Goal: Transaction & Acquisition: Purchase product/service

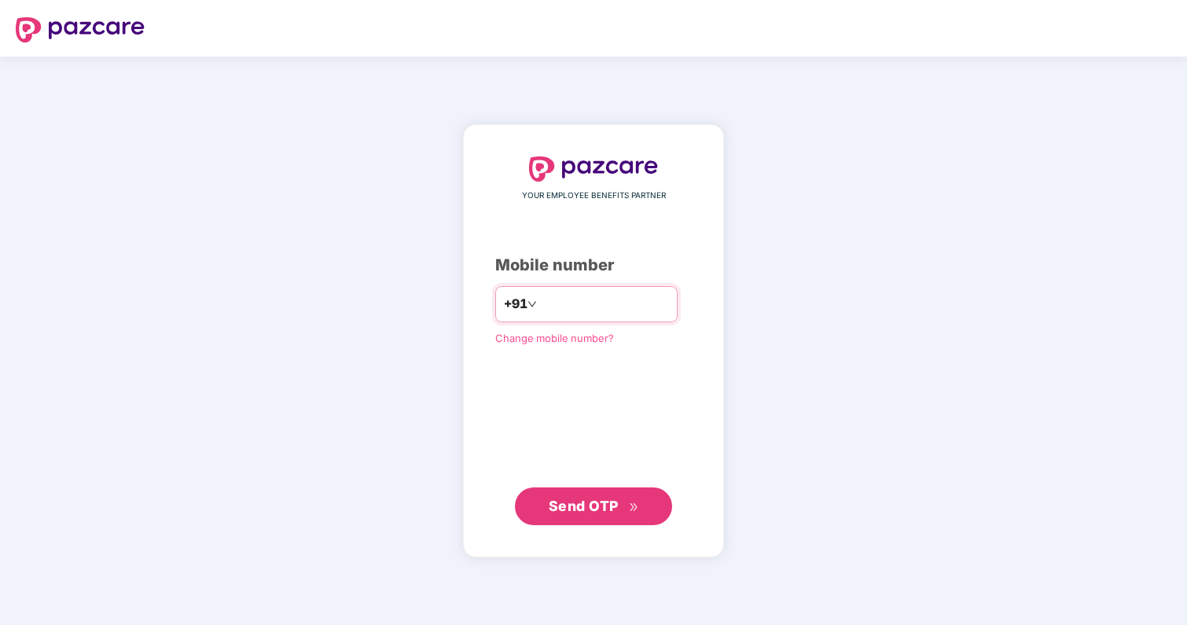
type input "**********"
click at [593, 527] on div "**********" at bounding box center [593, 341] width 261 height 434
click at [624, 486] on button "Send OTP" at bounding box center [593, 505] width 157 height 38
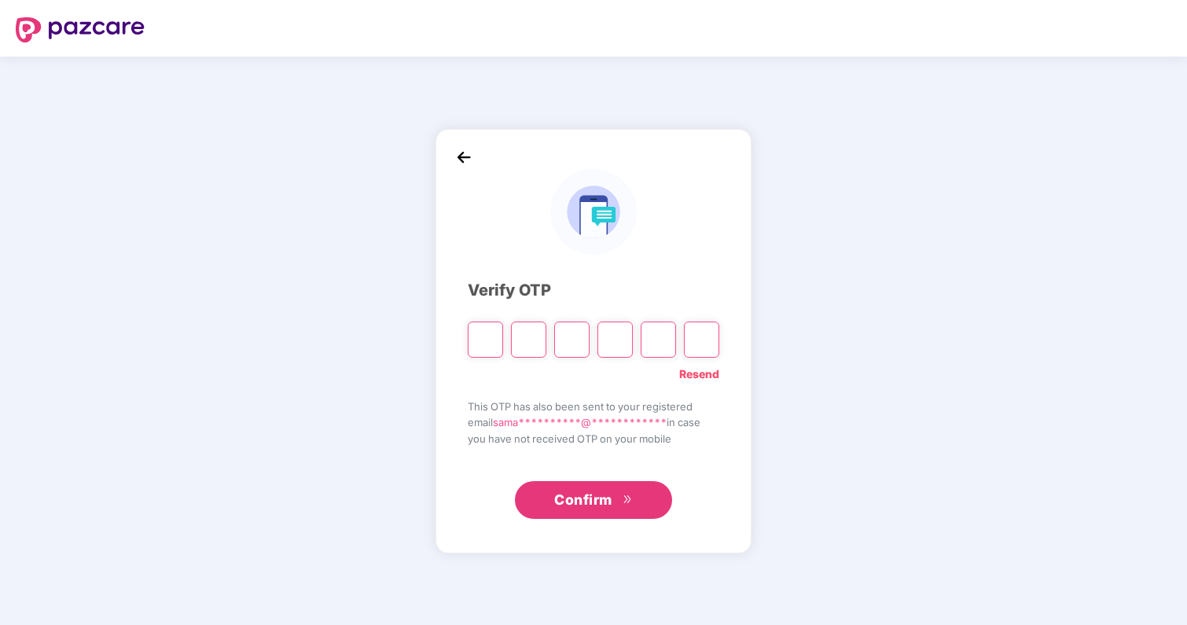
type input "*"
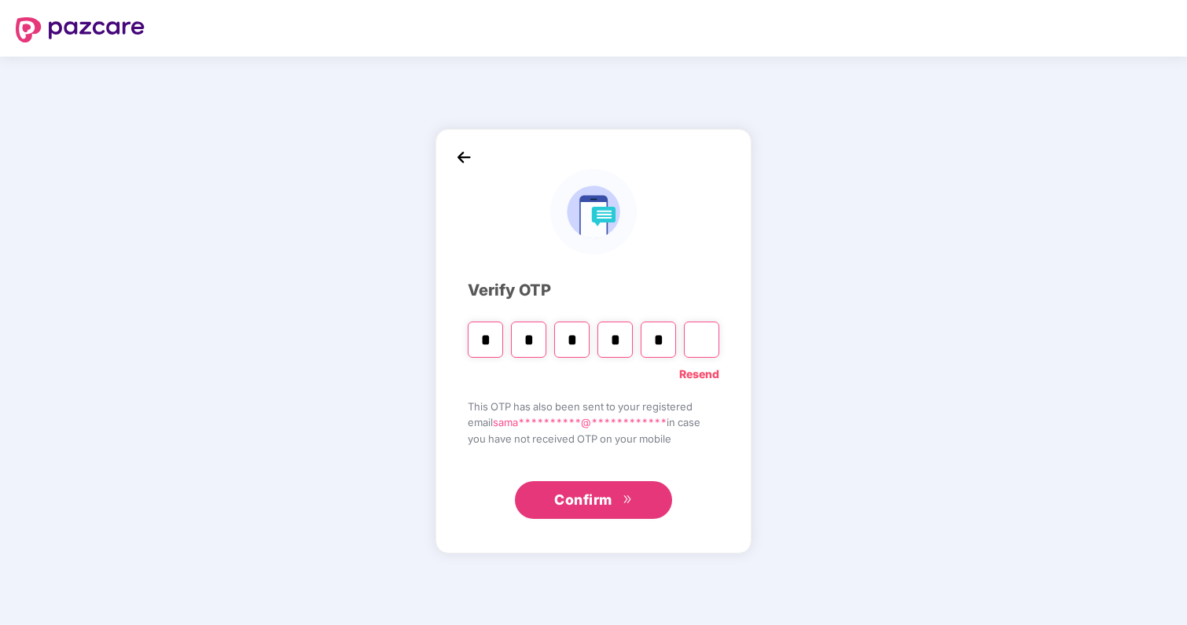
type input "*"
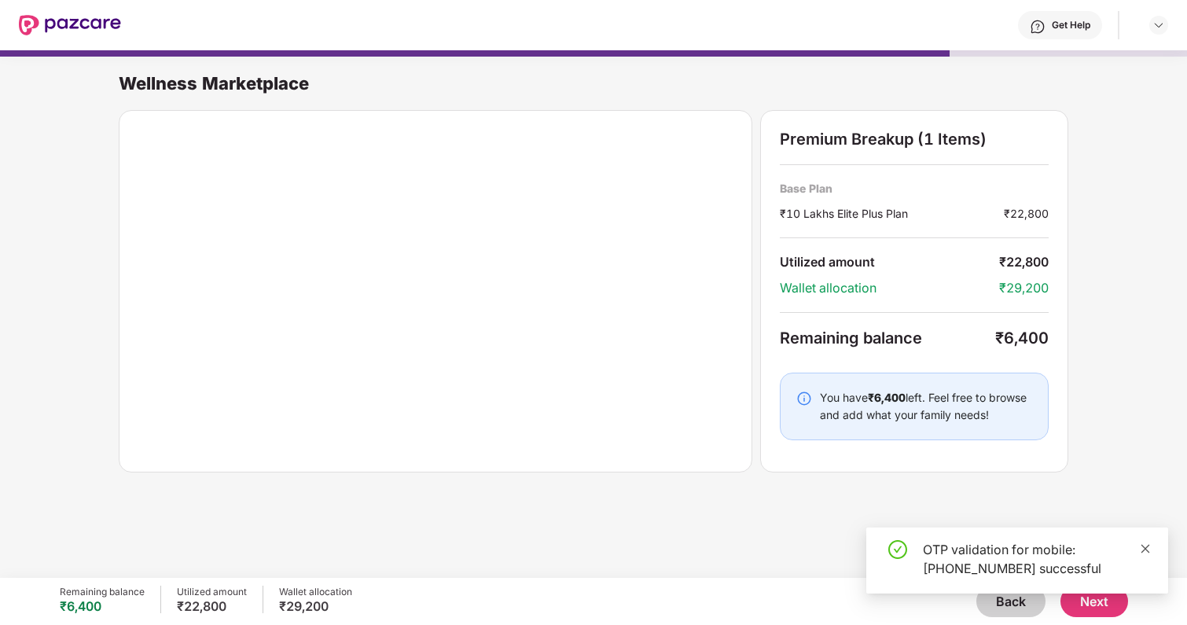
click at [1147, 549] on icon "close" at bounding box center [1145, 548] width 11 height 11
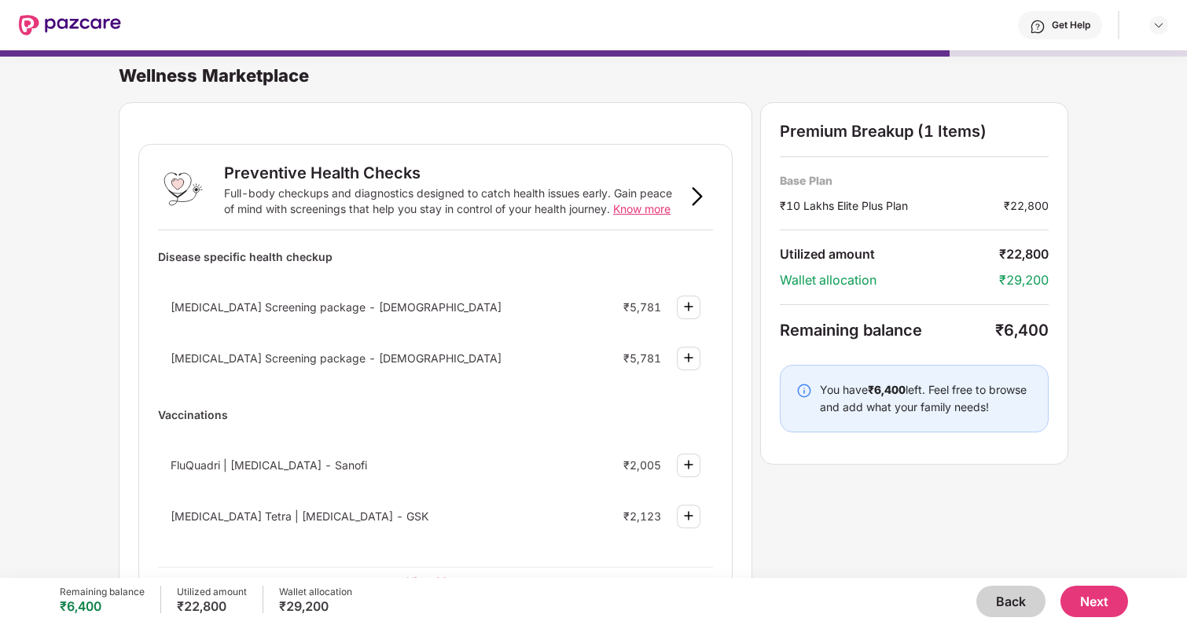
click at [731, 67] on div "Wellness Marketplace" at bounding box center [653, 75] width 1068 height 22
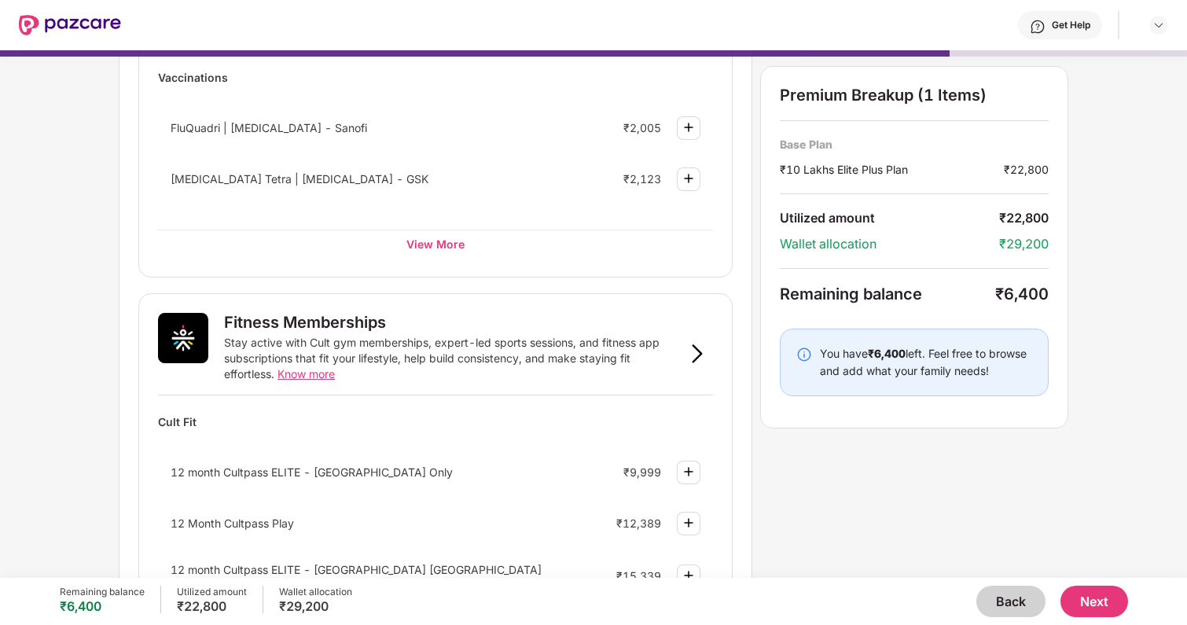
scroll to position [641, 0]
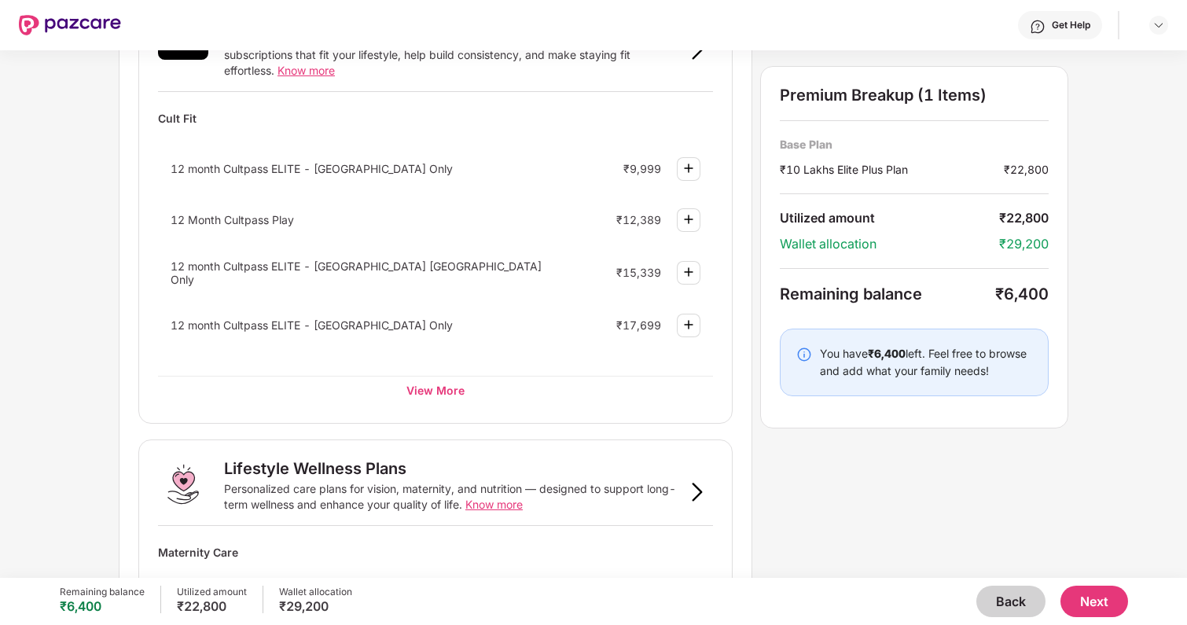
click at [1021, 603] on button "Back" at bounding box center [1010, 601] width 69 height 31
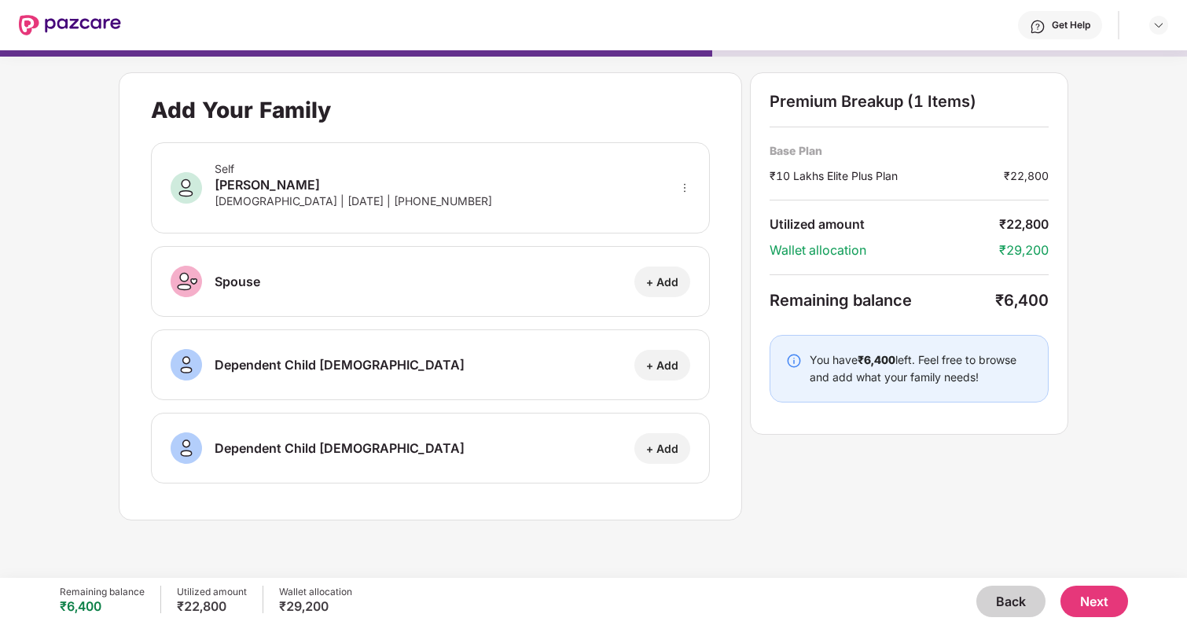
click at [1021, 603] on button "Back" at bounding box center [1010, 601] width 69 height 31
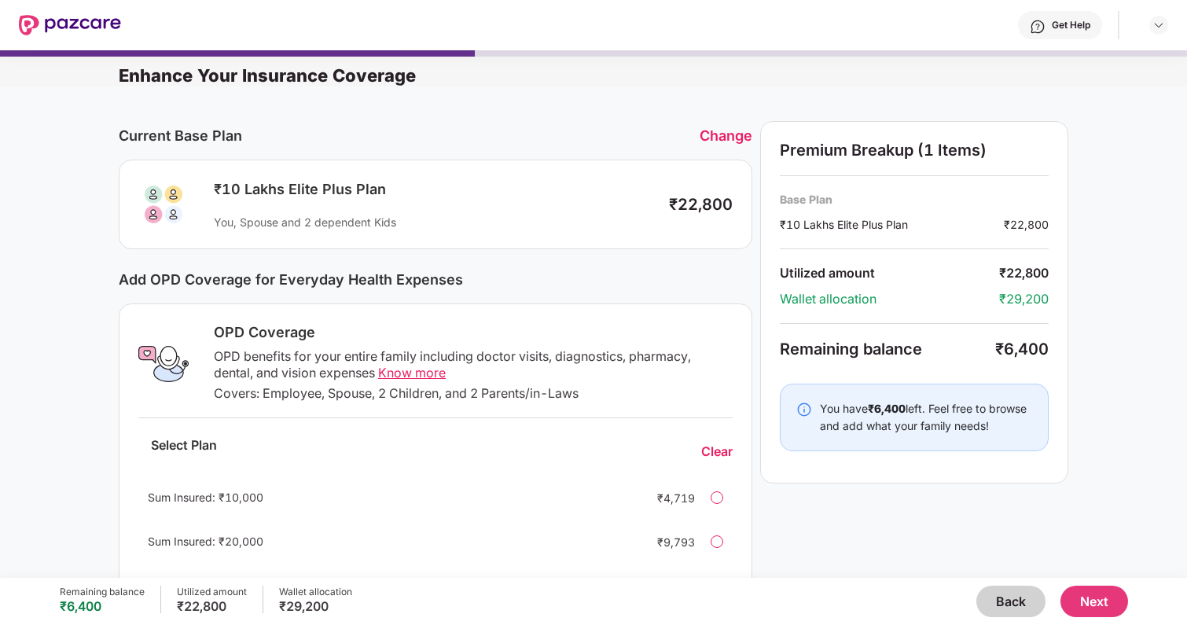
click at [1021, 603] on button "Back" at bounding box center [1010, 601] width 69 height 31
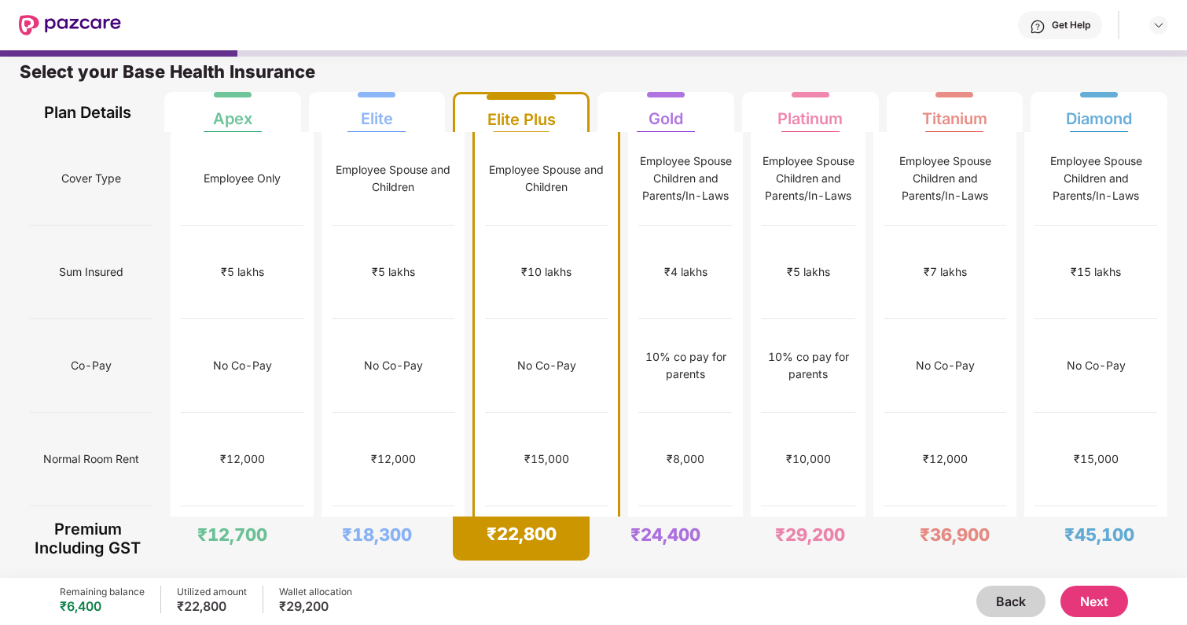
click at [1108, 602] on button "Next" at bounding box center [1094, 601] width 68 height 31
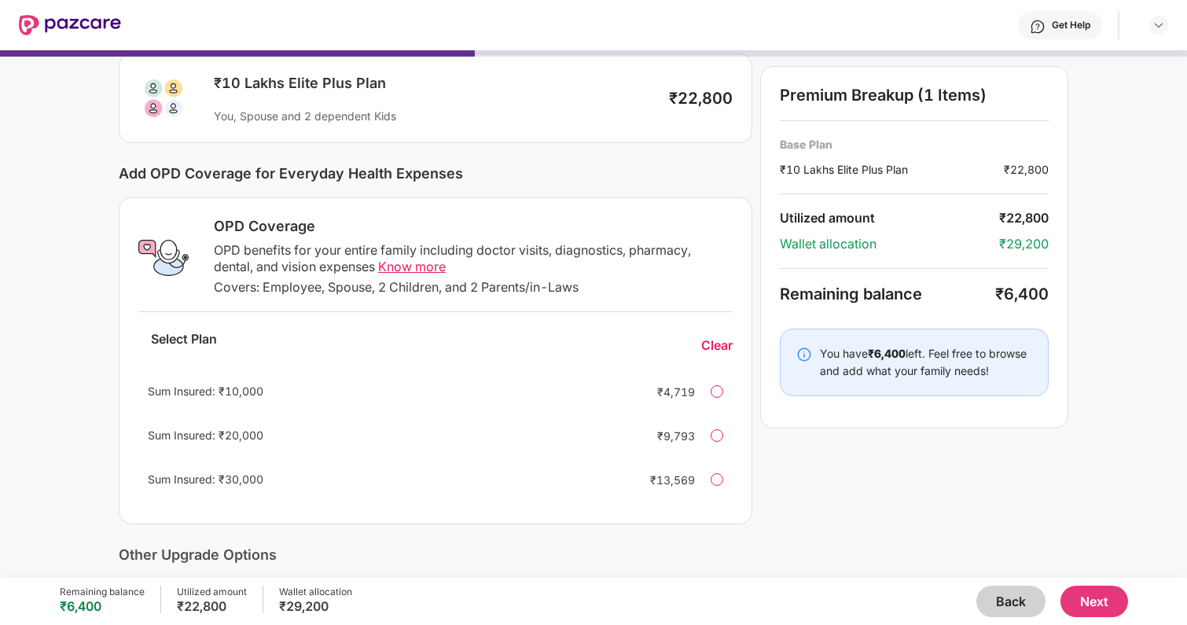
scroll to position [118, 0]
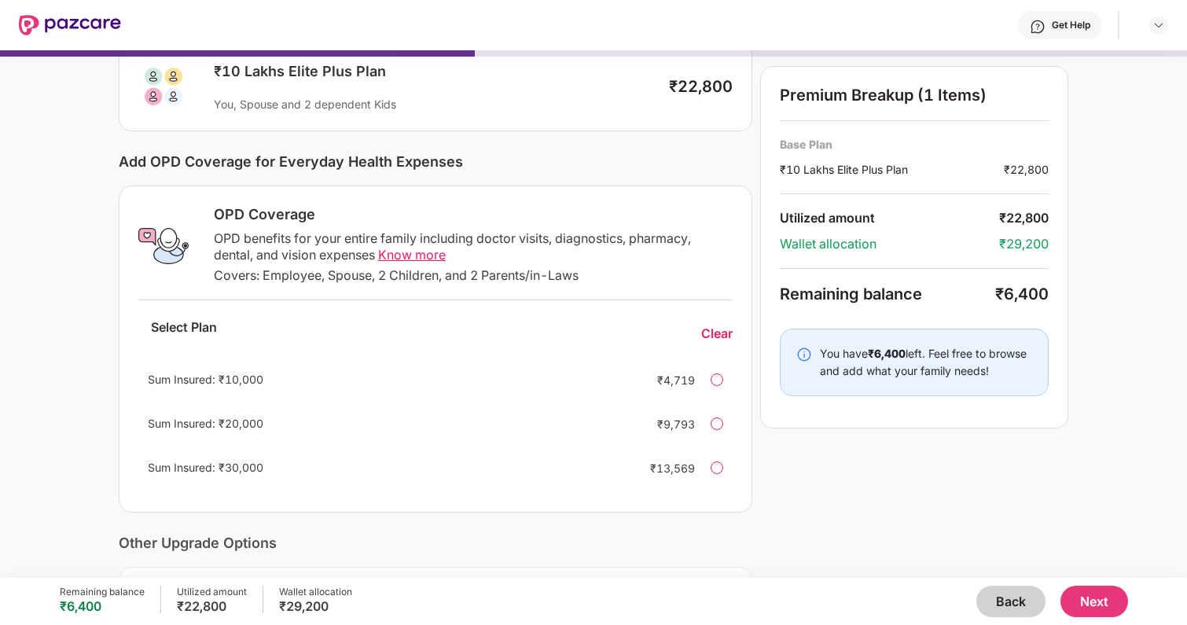
click at [426, 258] on span "Know more" at bounding box center [412, 255] width 68 height 16
click at [723, 450] on div "Sum Insured: ₹30,000 ₹13,569" at bounding box center [435, 468] width 594 height 38
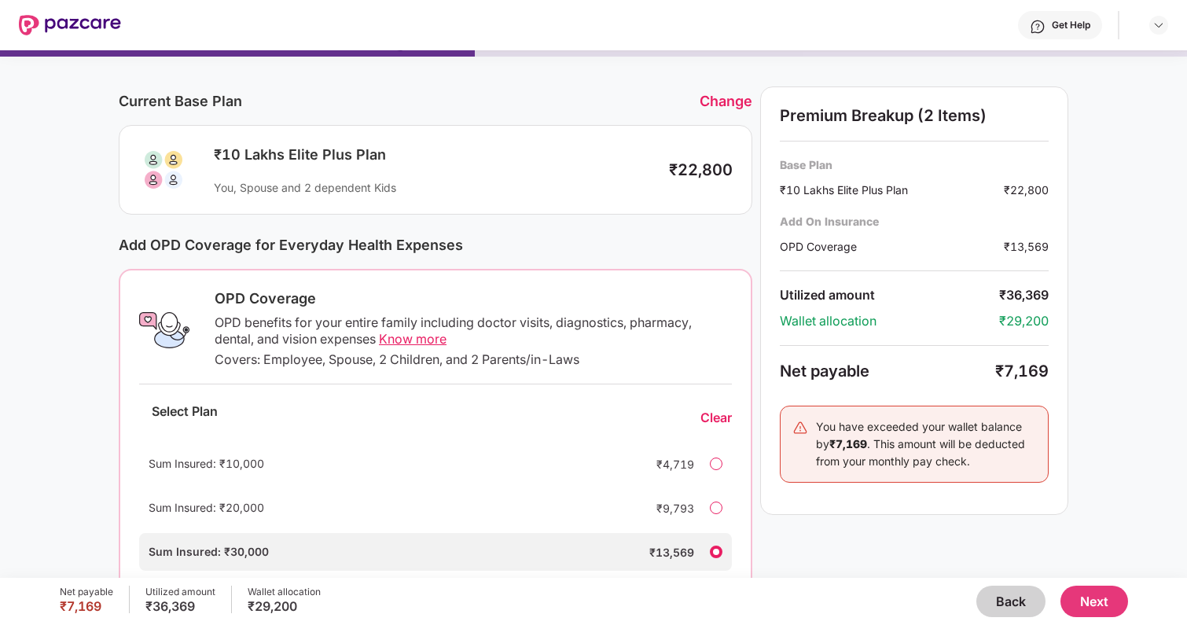
scroll to position [44, 0]
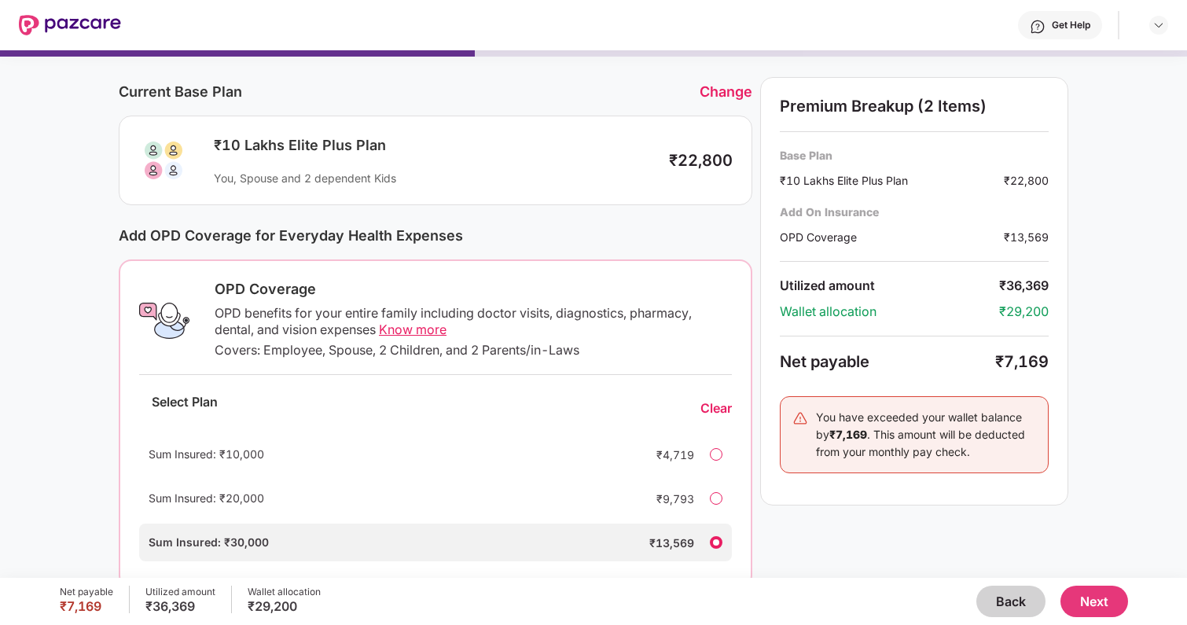
click at [391, 331] on span "Know more" at bounding box center [413, 329] width 68 height 16
click at [1011, 608] on button "Back" at bounding box center [1010, 601] width 69 height 31
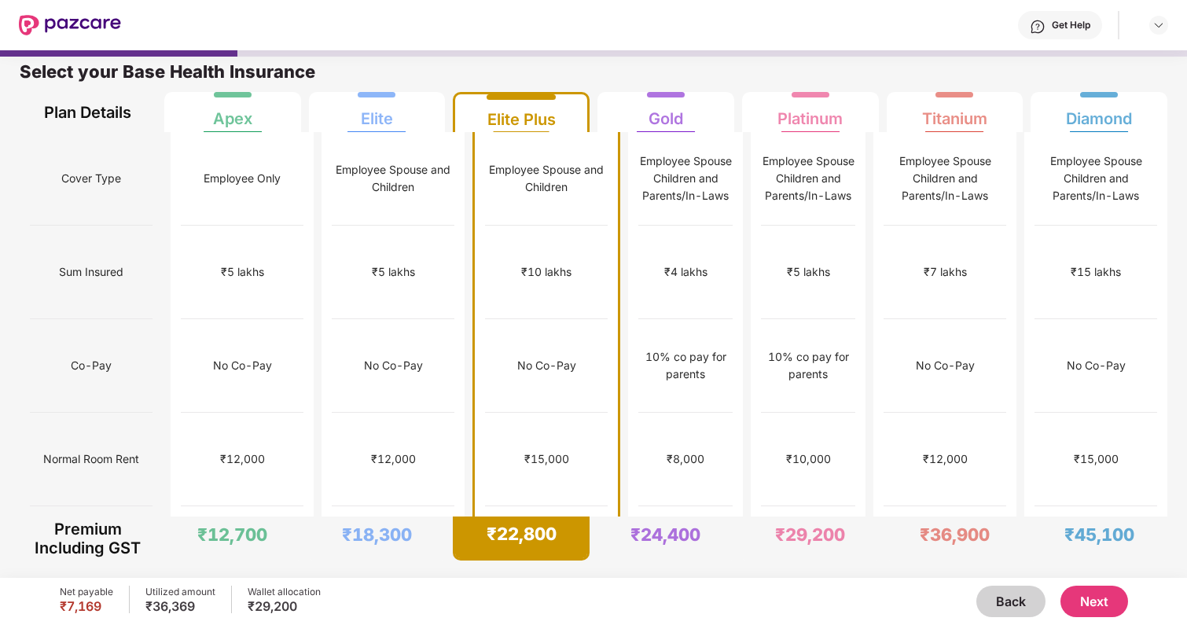
click at [534, 414] on div "₹15,000" at bounding box center [546, 460] width 123 height 94
click at [1113, 600] on button "Next" at bounding box center [1094, 601] width 68 height 31
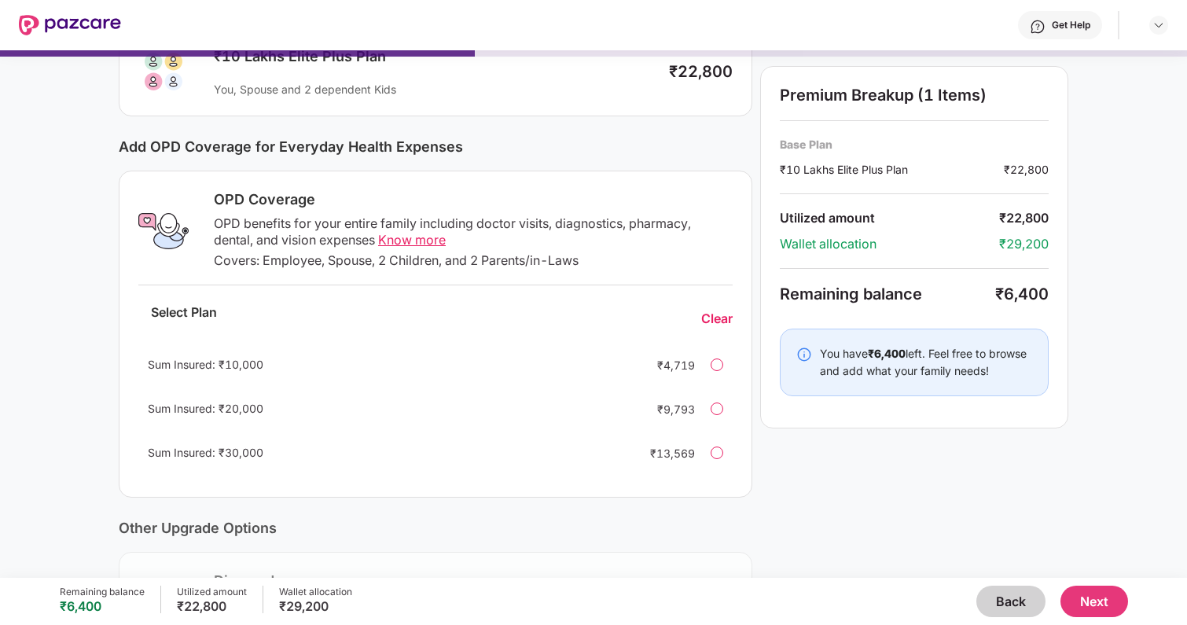
scroll to position [156, 0]
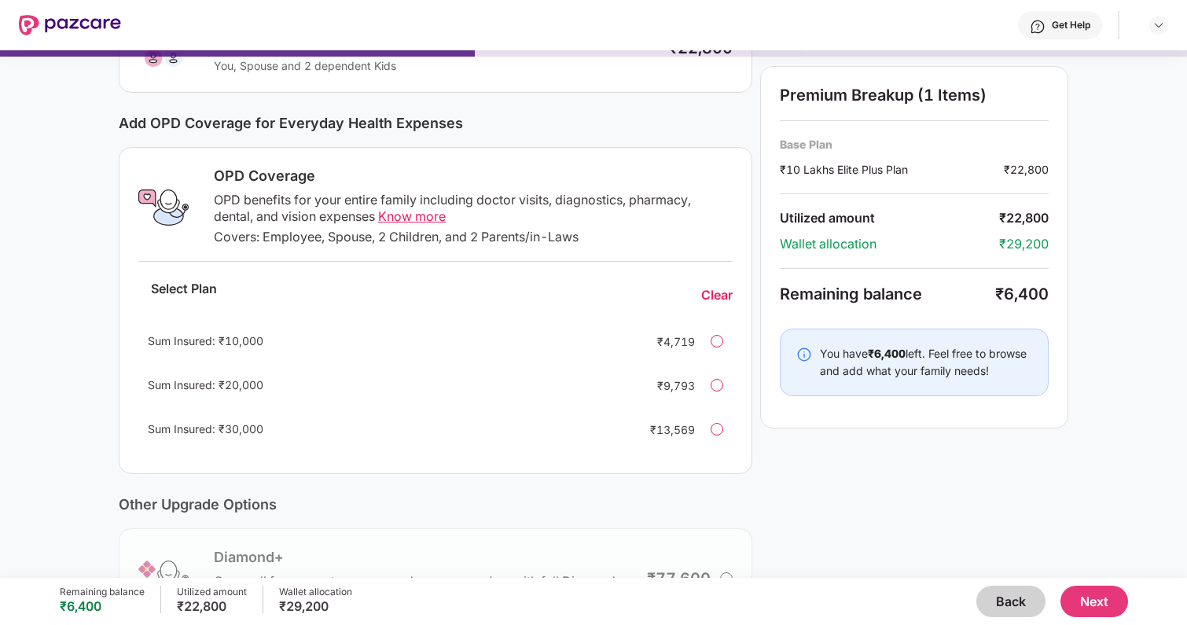
click at [708, 379] on div "Sum Insured: ₹20,000 ₹9,793" at bounding box center [435, 385] width 594 height 38
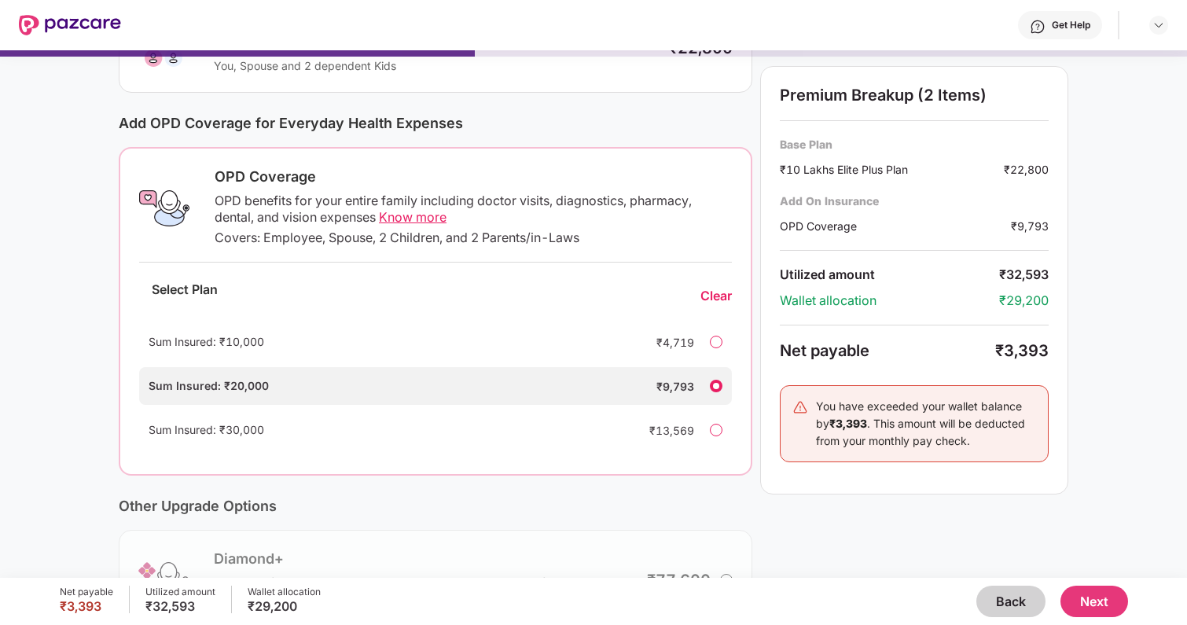
click at [1024, 604] on button "Back" at bounding box center [1010, 601] width 69 height 31
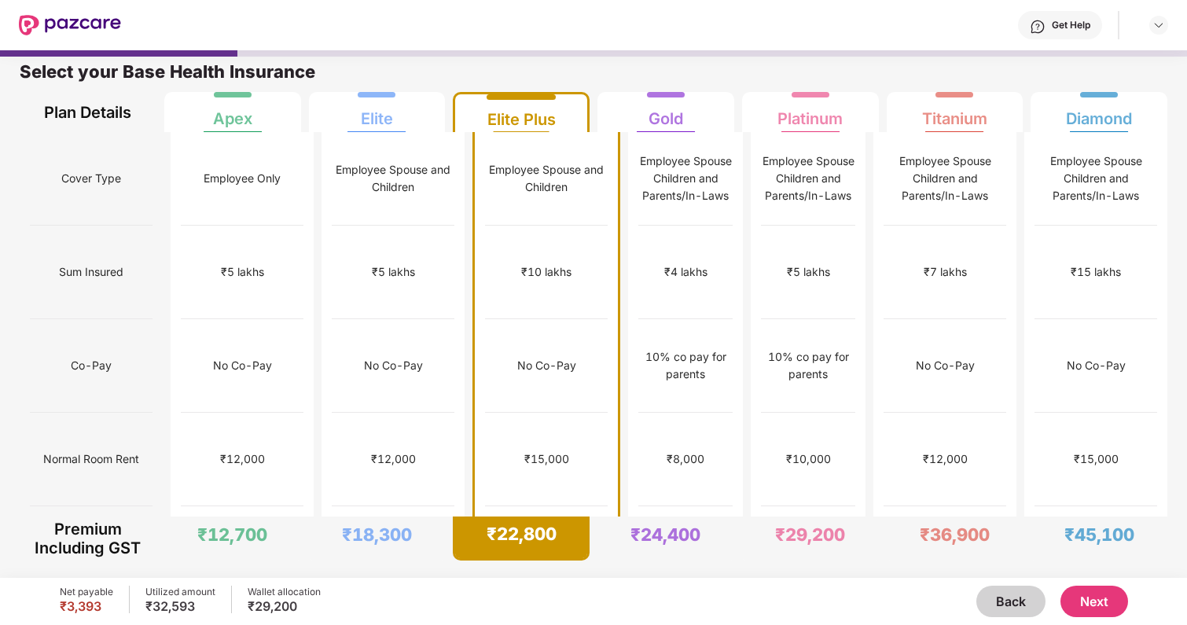
scroll to position [8, 0]
click at [348, 346] on div "No Co-Pay" at bounding box center [393, 366] width 123 height 94
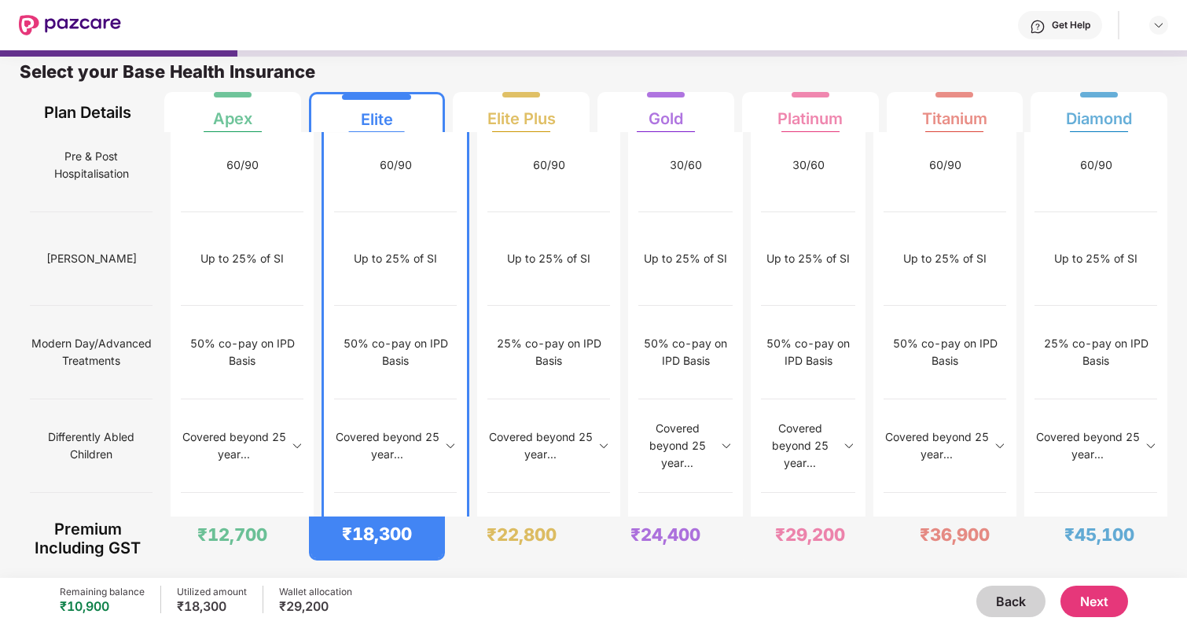
scroll to position [1522, 0]
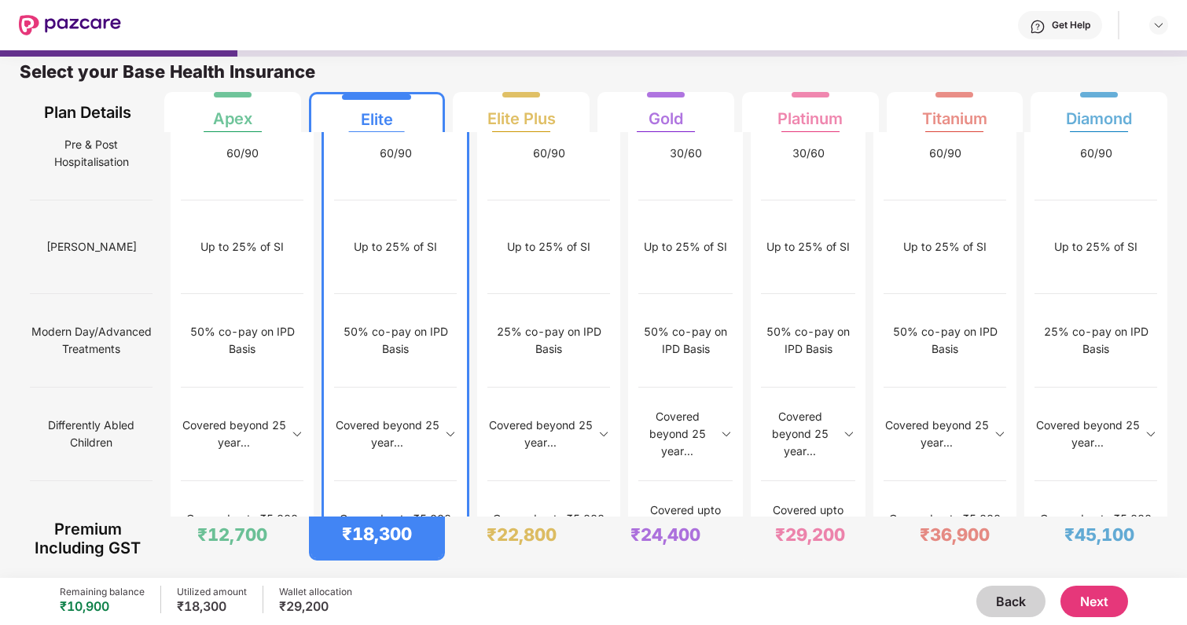
click at [1099, 590] on button "Next" at bounding box center [1094, 601] width 68 height 31
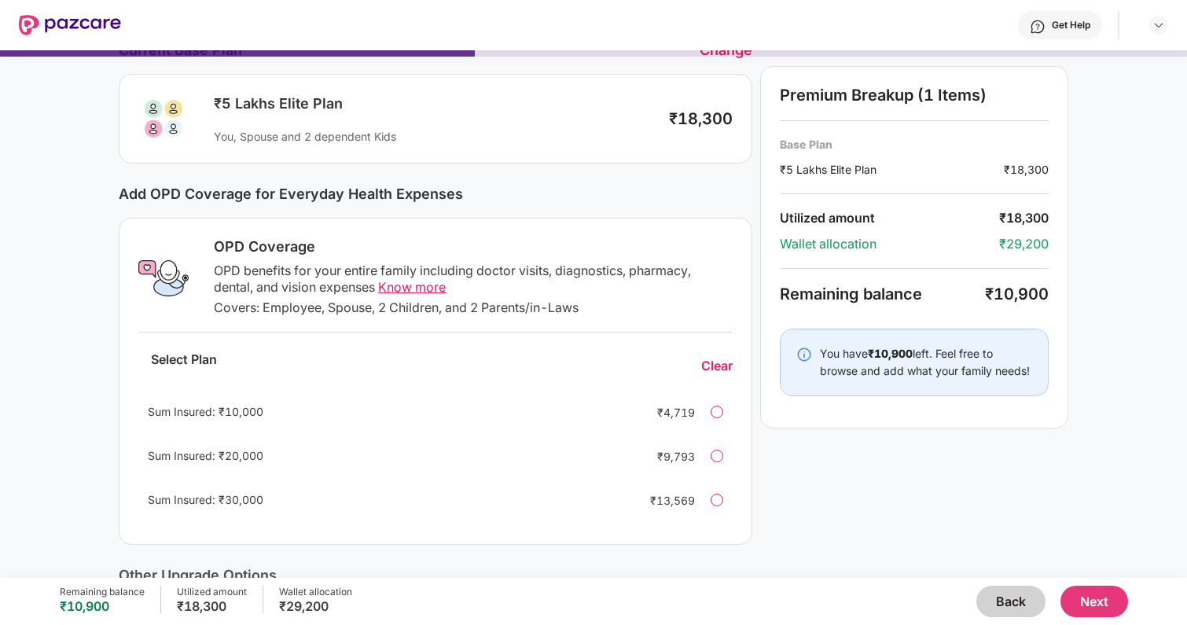
scroll to position [44, 0]
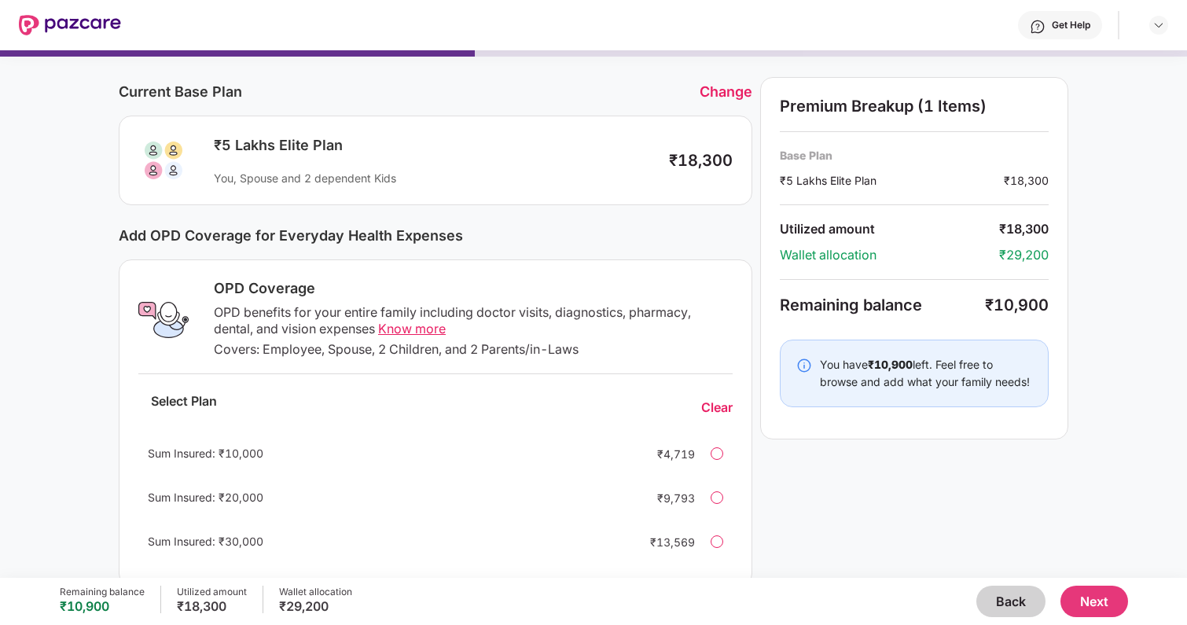
click at [419, 327] on span "Know more" at bounding box center [412, 329] width 68 height 16
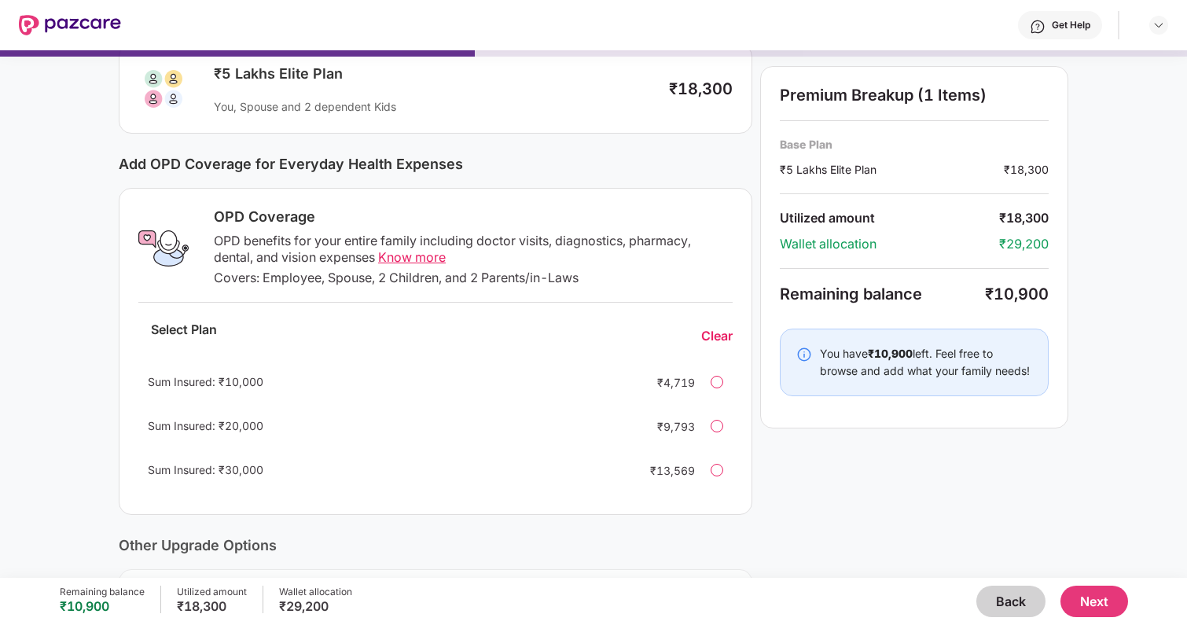
scroll to position [123, 0]
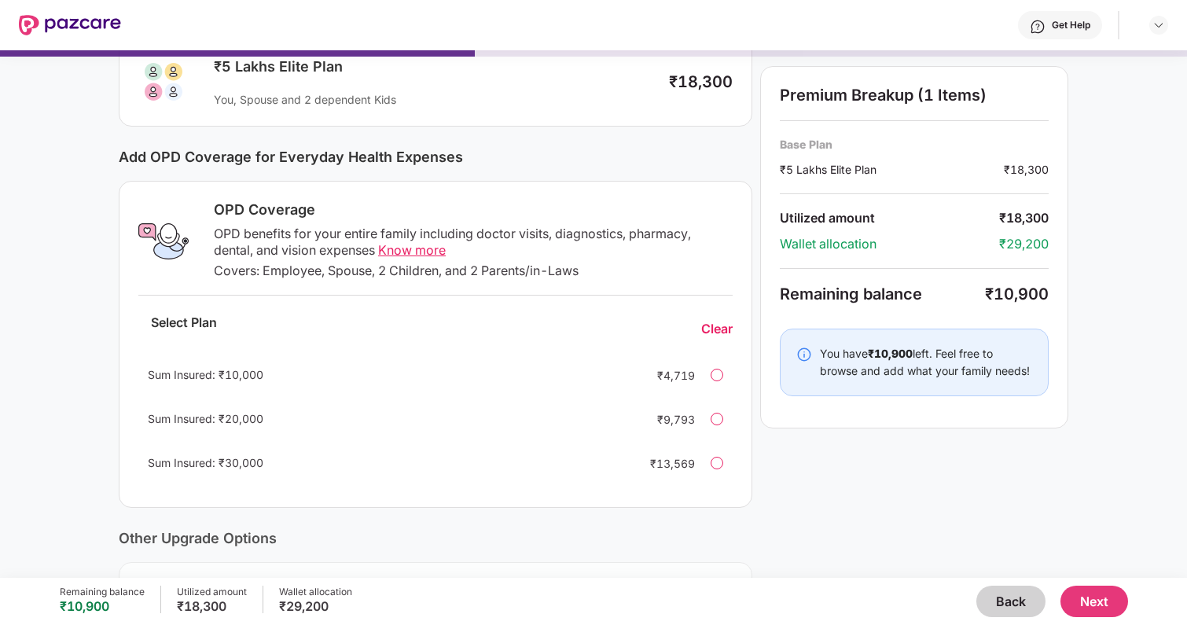
click at [714, 456] on div "Sum Insured: ₹30,000 ₹13,569" at bounding box center [435, 463] width 594 height 38
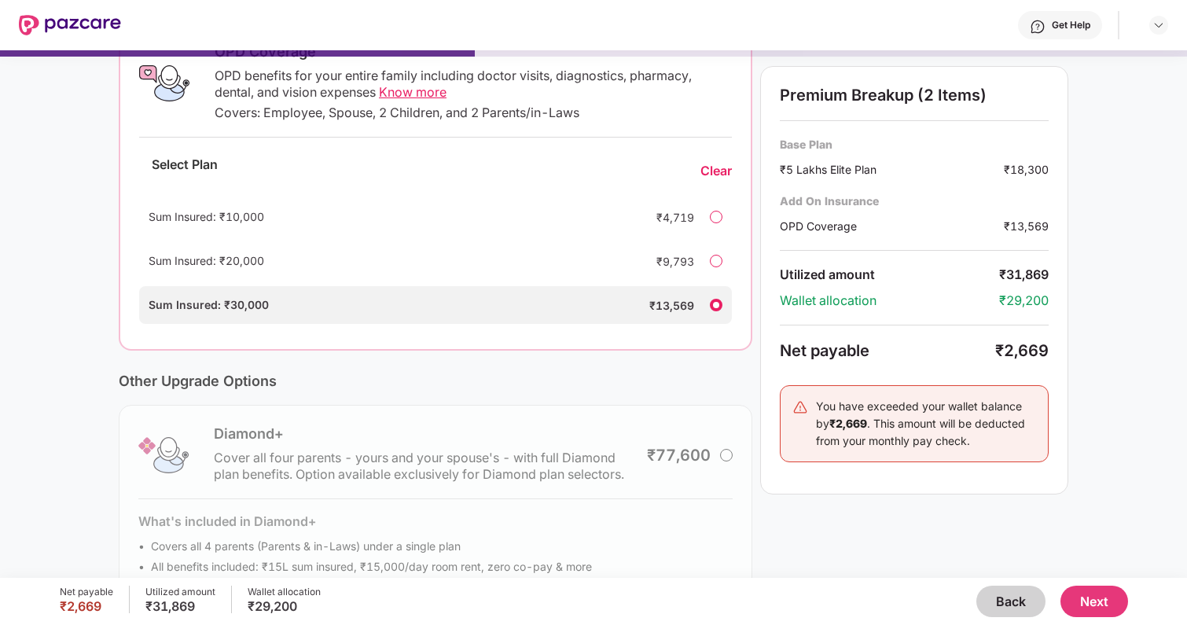
scroll to position [341, 0]
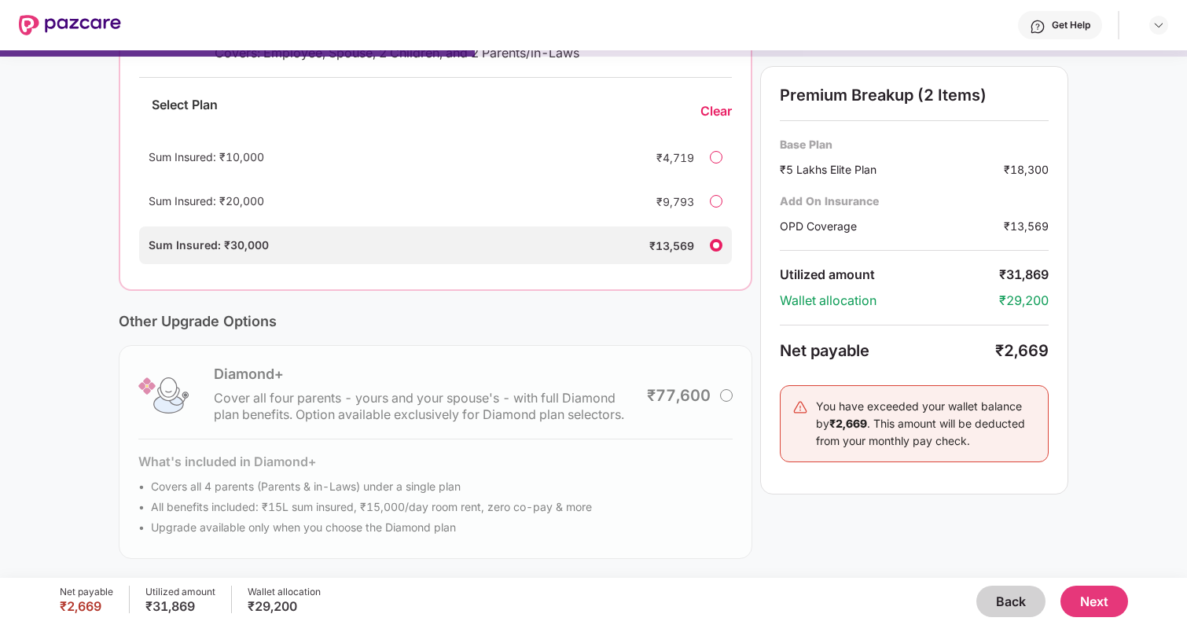
click at [1089, 604] on button "Next" at bounding box center [1094, 601] width 68 height 31
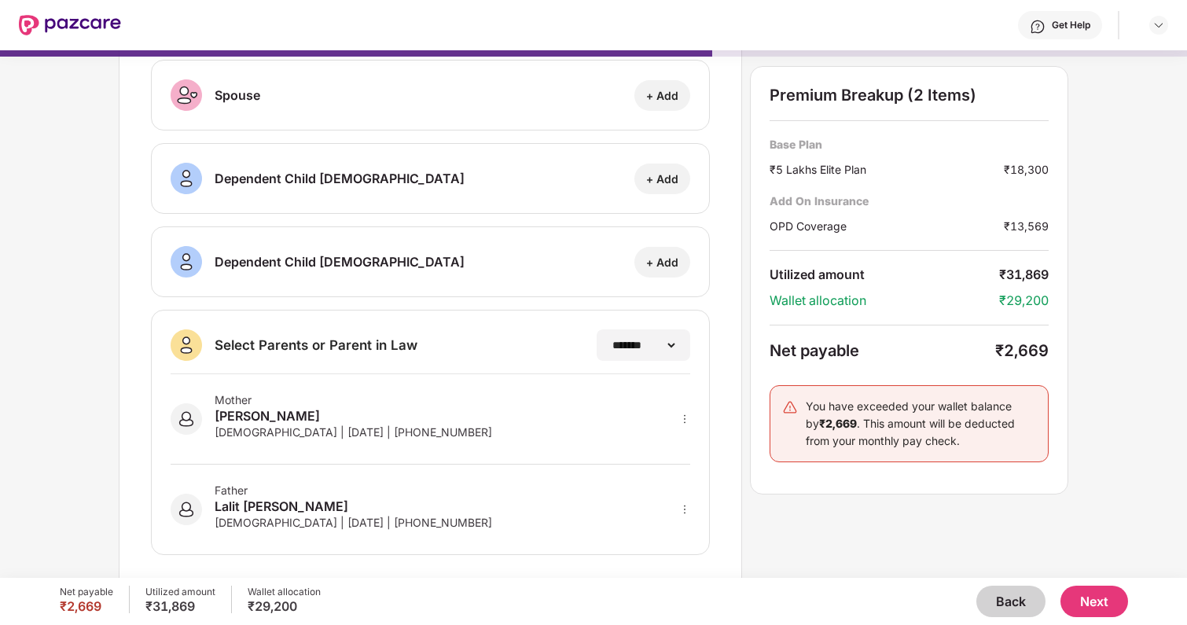
scroll to position [192, 0]
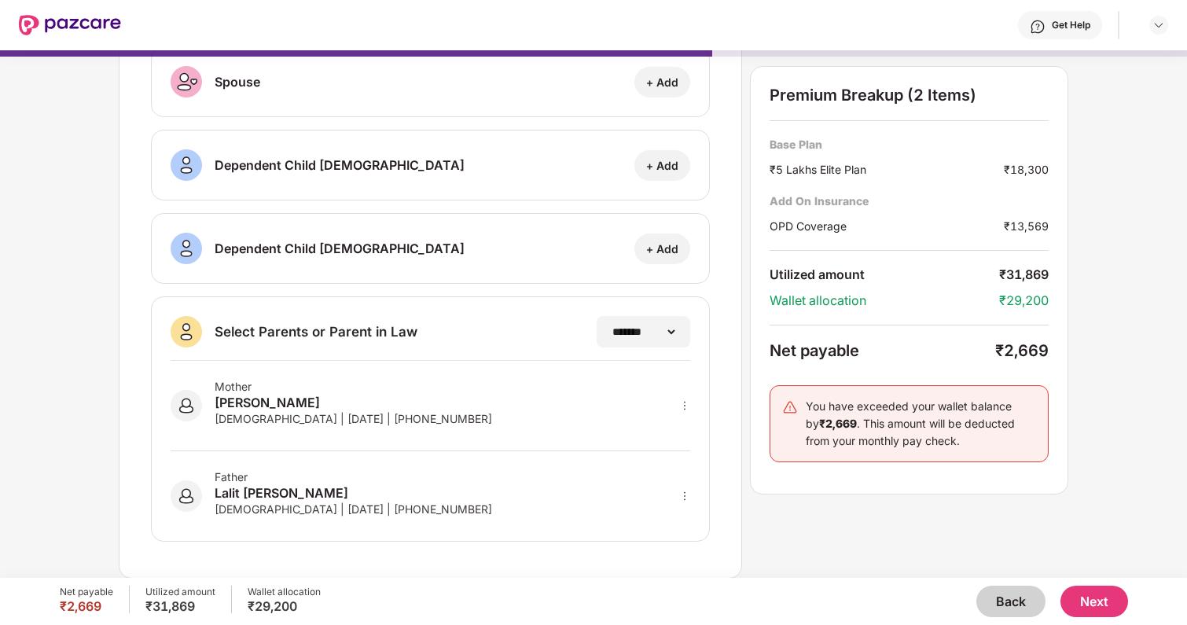
click at [1114, 593] on button "Next" at bounding box center [1094, 601] width 68 height 31
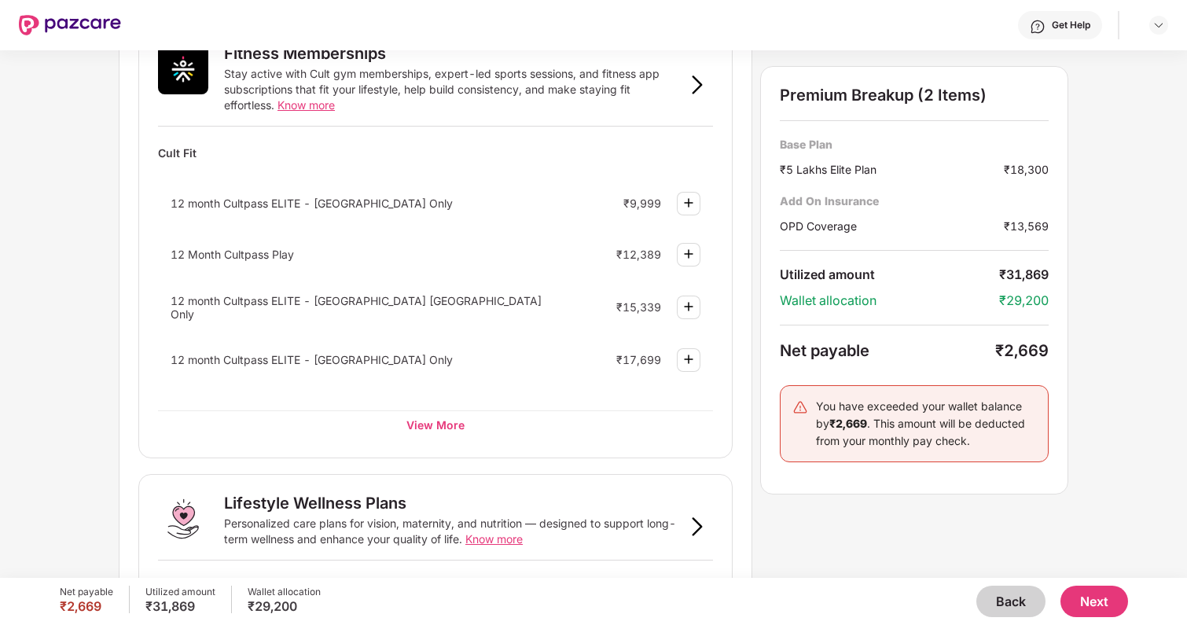
scroll to position [908, 0]
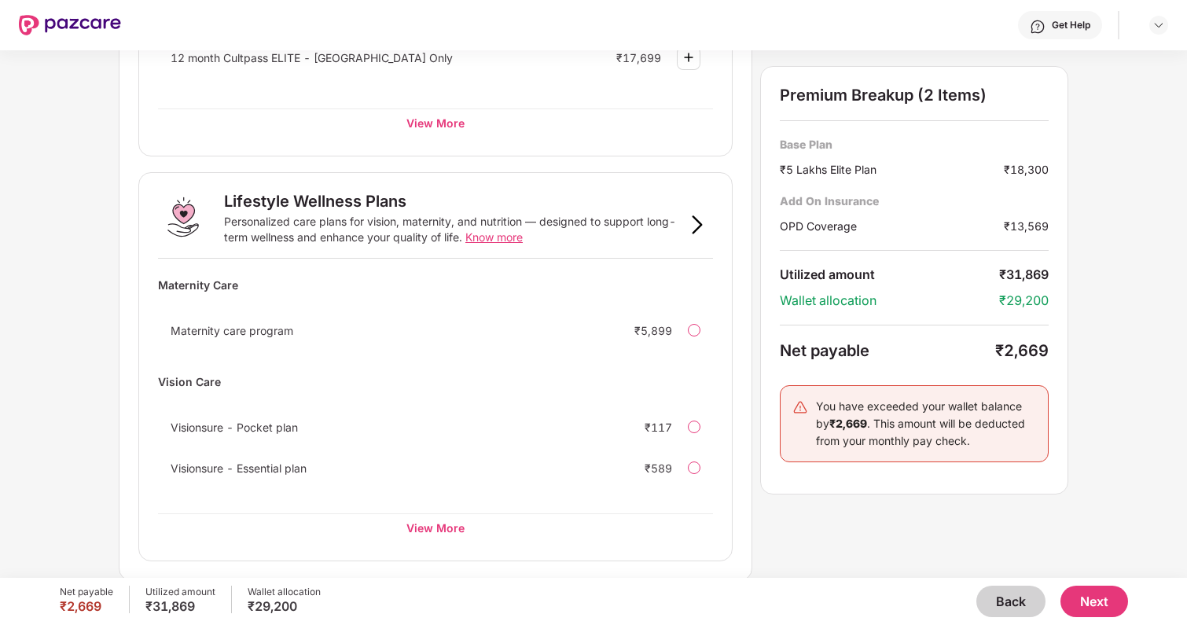
click at [502, 230] on span "Know more" at bounding box center [493, 236] width 57 height 13
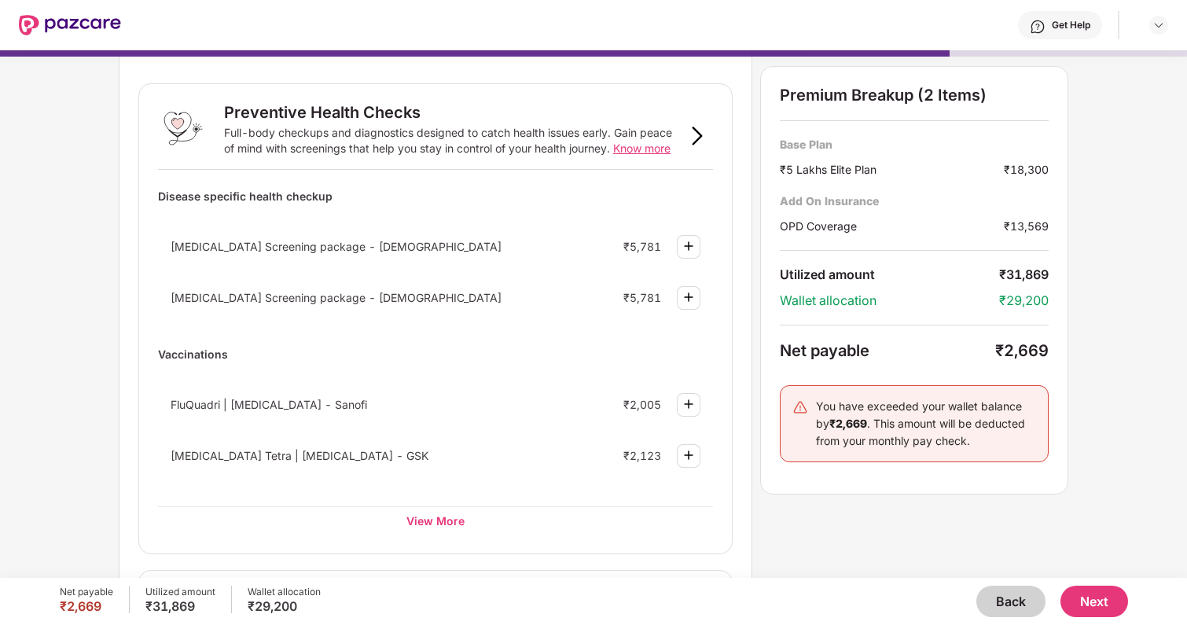
scroll to position [88, 0]
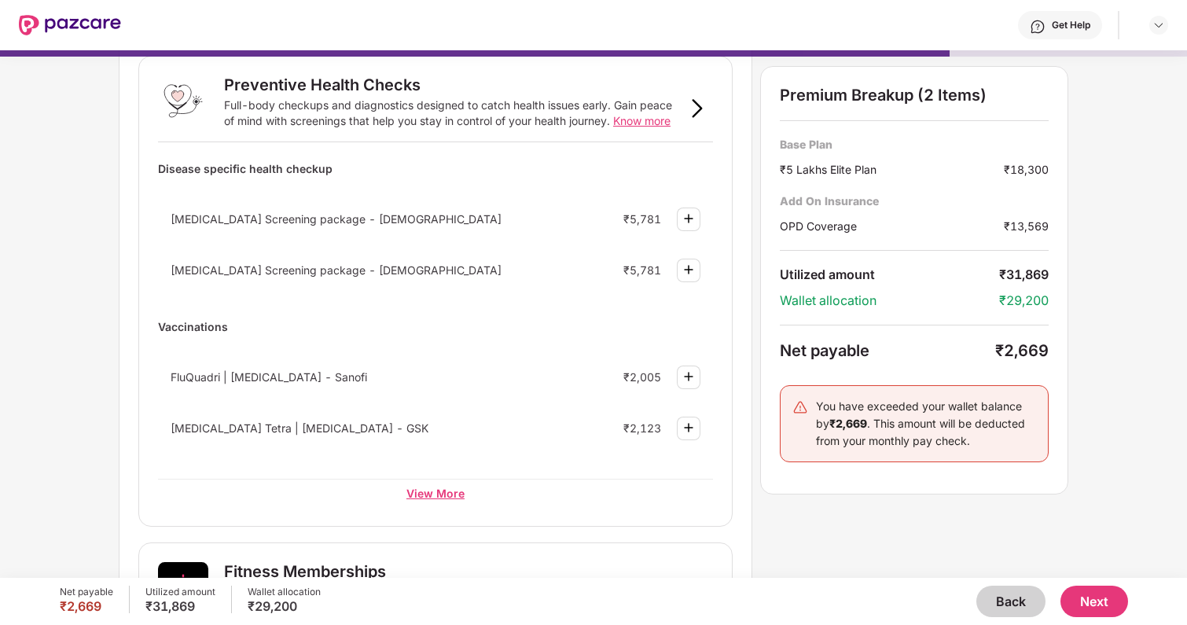
click at [417, 488] on div "View More" at bounding box center [435, 493] width 555 height 28
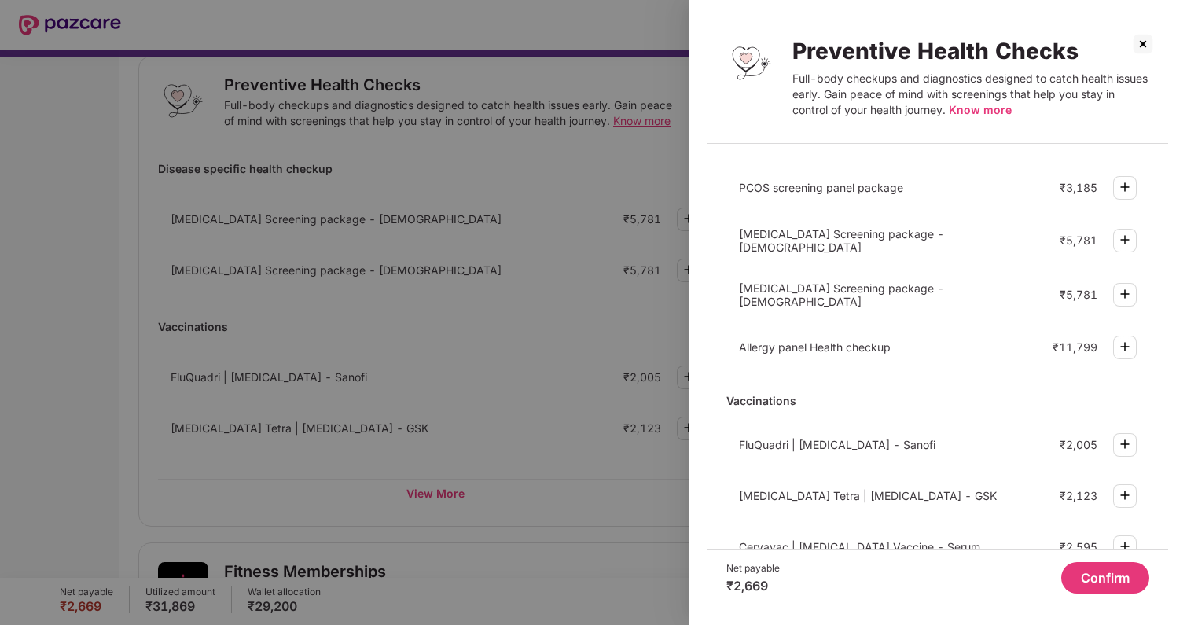
scroll to position [0, 0]
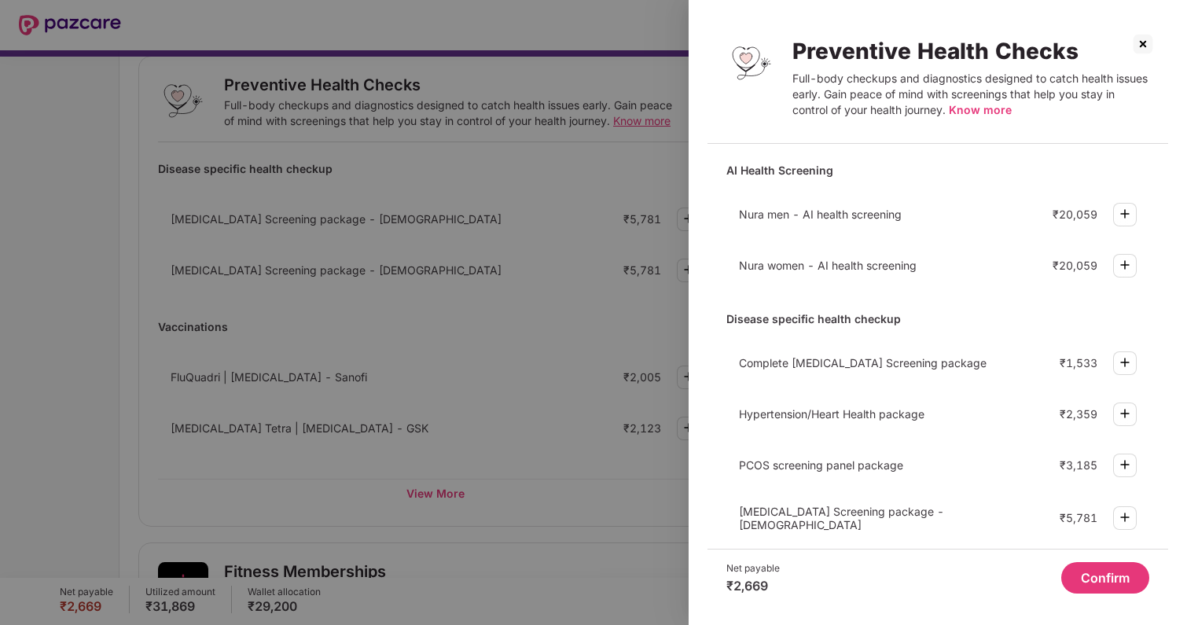
click at [978, 193] on div "AI Health Screening Nura men - AI health screening ₹20,059 Nura women - AI heal…" at bounding box center [937, 221] width 423 height 130
click at [978, 207] on div "Nura men - AI health screening" at bounding box center [864, 213] width 251 height 13
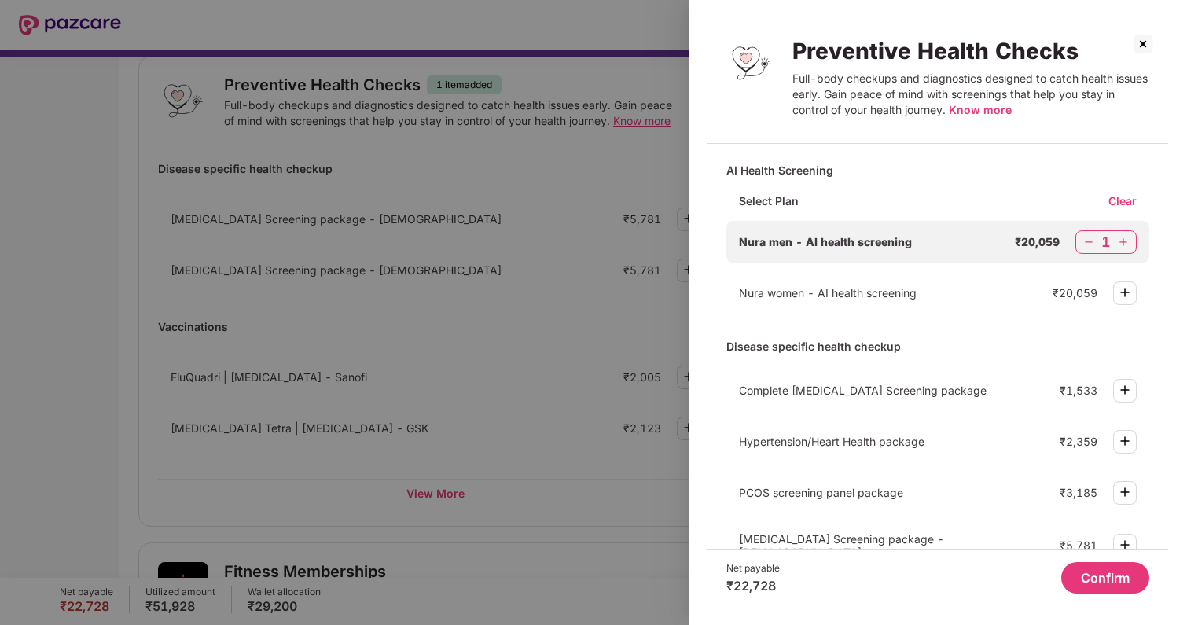
click at [1123, 200] on div "Clear" at bounding box center [1128, 200] width 41 height 15
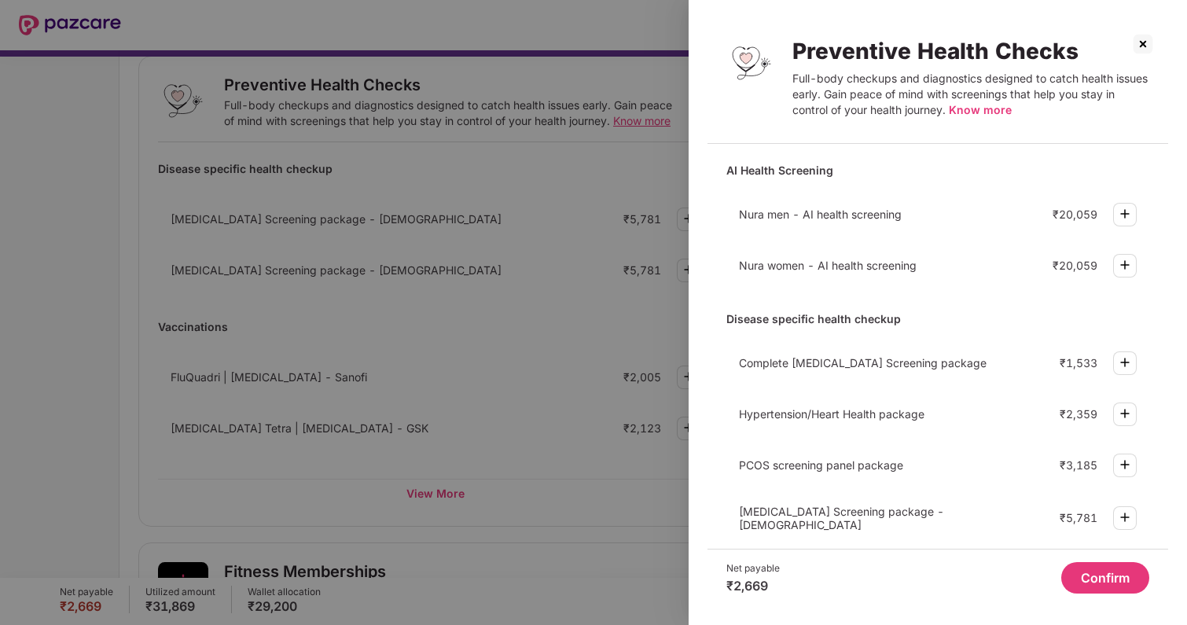
click at [988, 115] on span "Know more" at bounding box center [980, 109] width 63 height 13
click at [1127, 567] on button "Confirm" at bounding box center [1105, 577] width 88 height 31
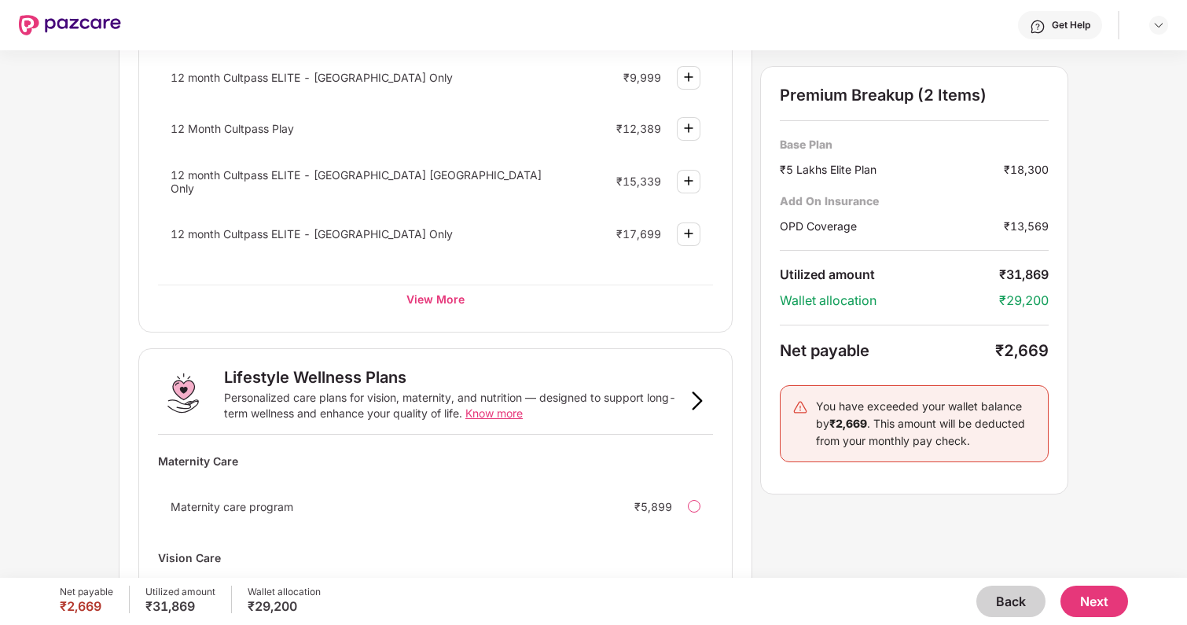
scroll to position [908, 0]
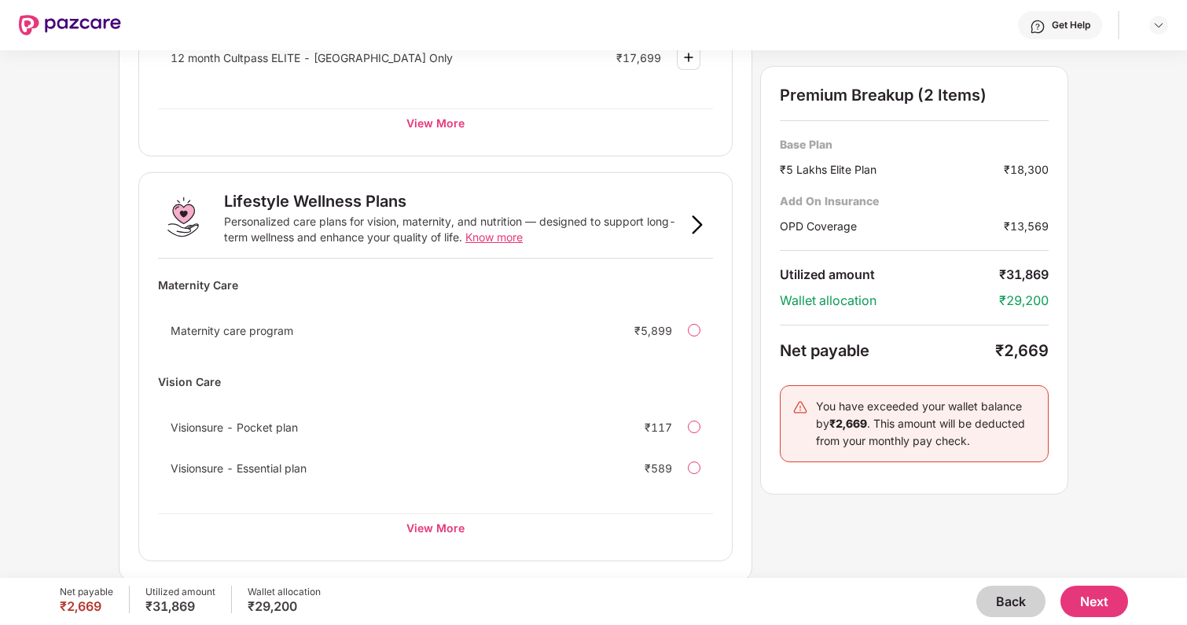
click at [1100, 589] on button "Next" at bounding box center [1094, 601] width 68 height 31
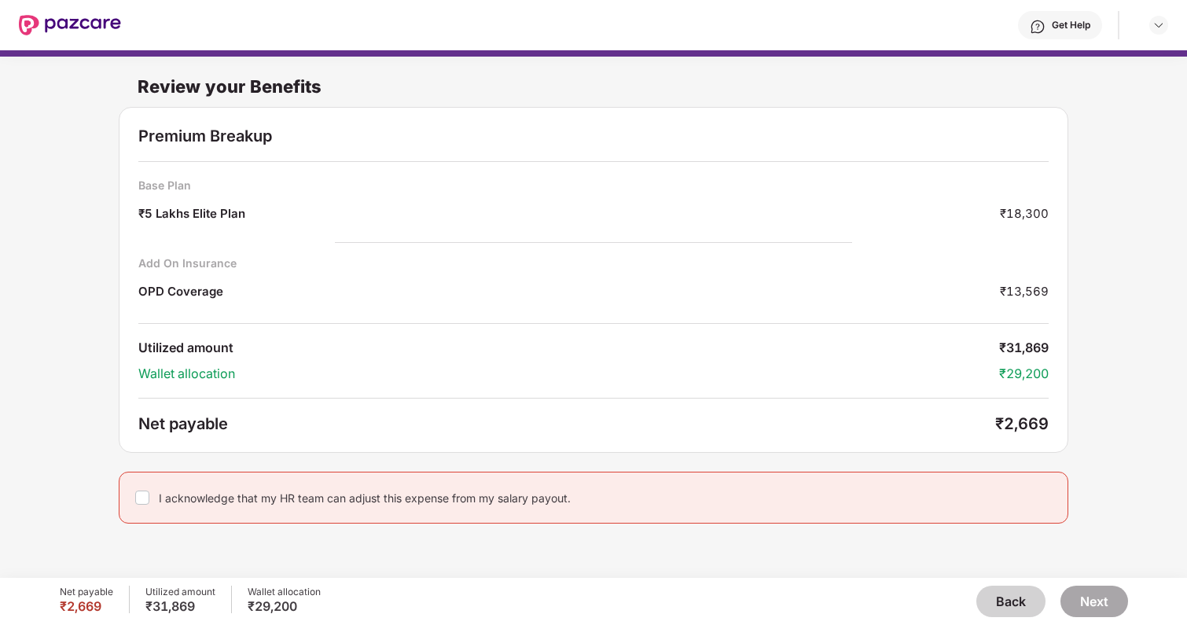
click at [318, 511] on div "I acknowledge that my HR team can adjust this expense from my salary payout." at bounding box center [593, 498] width 949 height 52
click at [327, 498] on div "I acknowledge that my HR team can adjust this expense from my salary payout." at bounding box center [365, 497] width 412 height 15
click at [1120, 595] on button "Next" at bounding box center [1094, 601] width 68 height 31
